Goal: Task Accomplishment & Management: Use online tool/utility

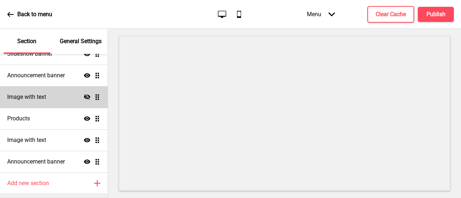
scroll to position [53, 0]
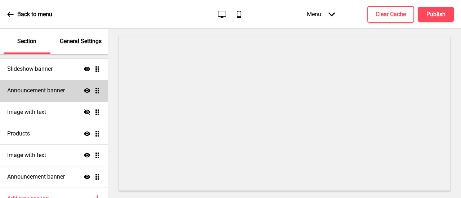
click at [55, 96] on div "Announcement banner Show Drag" at bounding box center [54, 91] width 108 height 22
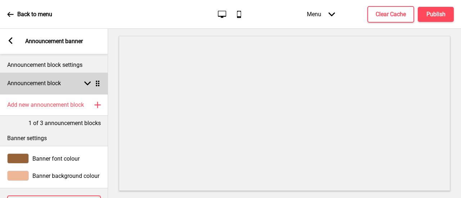
click at [86, 83] on icon at bounding box center [87, 84] width 6 height 4
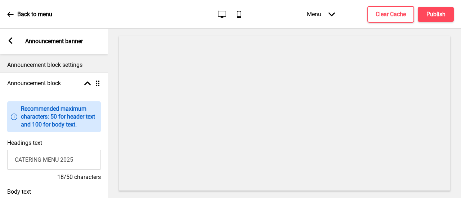
scroll to position [72, 0]
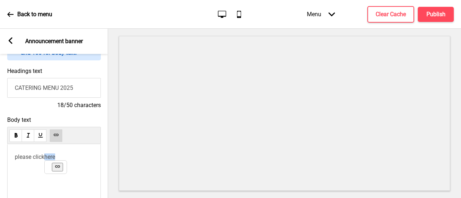
drag, startPoint x: 59, startPoint y: 157, endPoint x: 44, endPoint y: 156, distance: 14.8
click at [44, 156] on p "please click here ﻿" at bounding box center [54, 157] width 79 height 7
click at [57, 138] on use at bounding box center [55, 135] width 5 height 5
click at [428, 17] on h4 "Publish" at bounding box center [436, 14] width 19 height 8
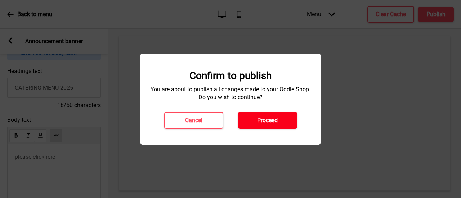
click at [282, 119] on button "Proceed" at bounding box center [267, 120] width 59 height 17
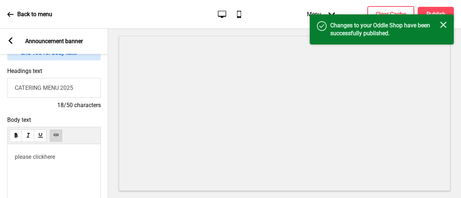
click at [16, 13] on div "Back to menu" at bounding box center [29, 14] width 45 height 19
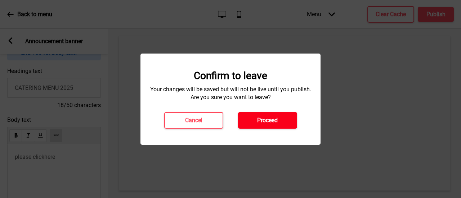
click at [278, 122] on button "Proceed" at bounding box center [267, 120] width 59 height 17
